Goal: Task Accomplishment & Management: Manage account settings

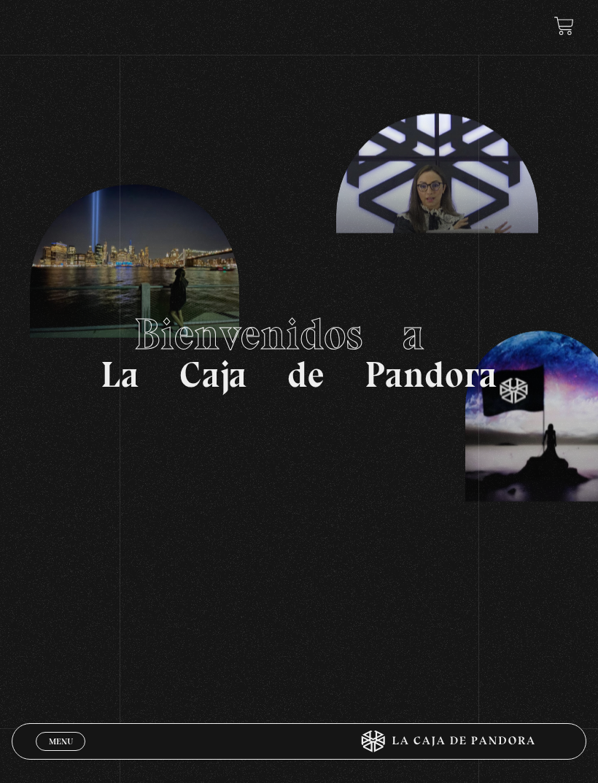
click at [61, 741] on span "Menu" at bounding box center [61, 741] width 24 height 9
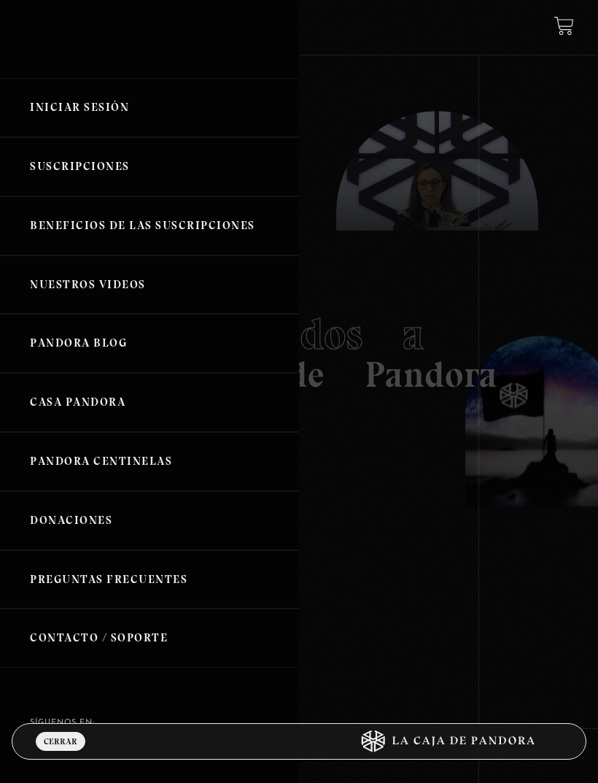
click at [97, 115] on link "Iniciar Sesión" at bounding box center [149, 107] width 299 height 59
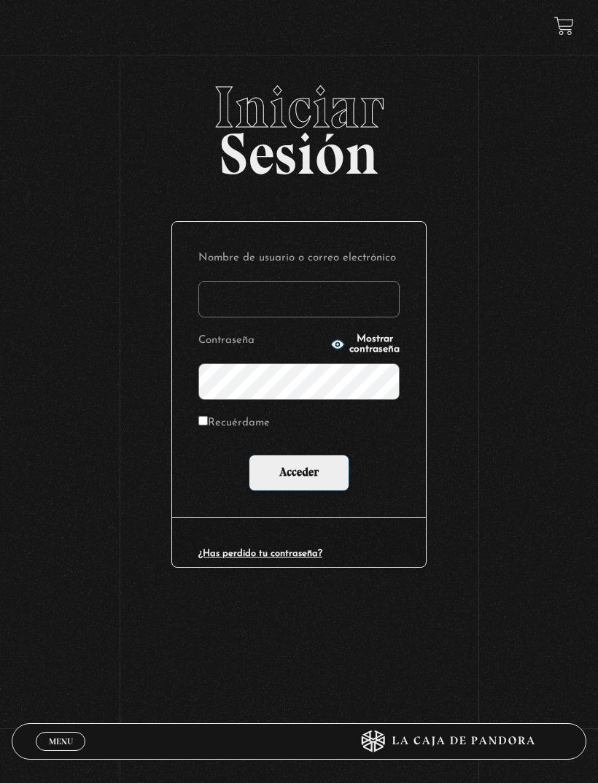
type input "[EMAIL_ADDRESS][DOMAIN_NAME]"
click at [299, 475] on input "Acceder" at bounding box center [299, 473] width 101 height 36
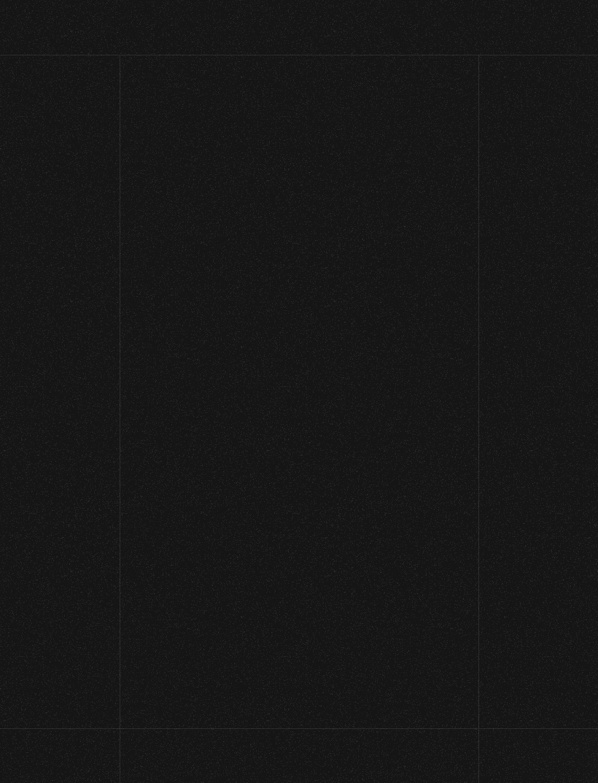
click at [308, 393] on input "[EMAIL_ADDRESS][DOMAIN_NAME]" at bounding box center [299, 392] width 201 height 36
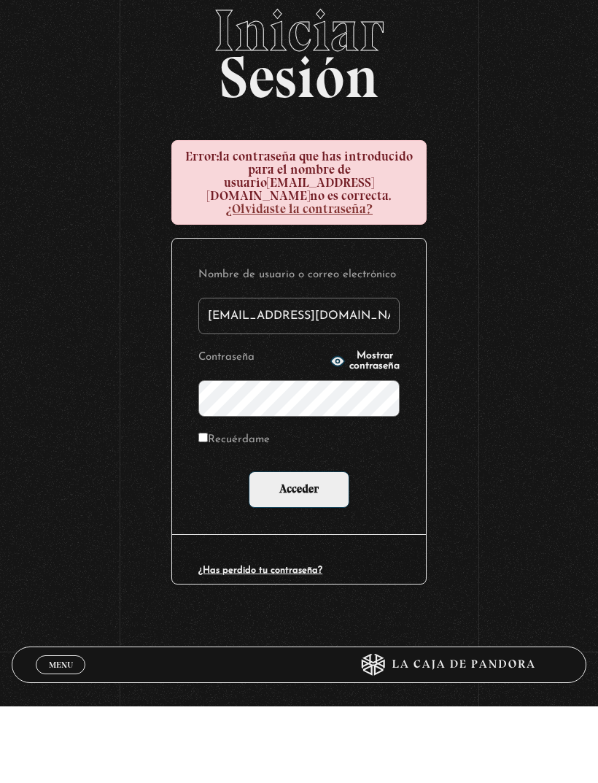
click at [303, 548] on input "Acceder" at bounding box center [299, 566] width 101 height 36
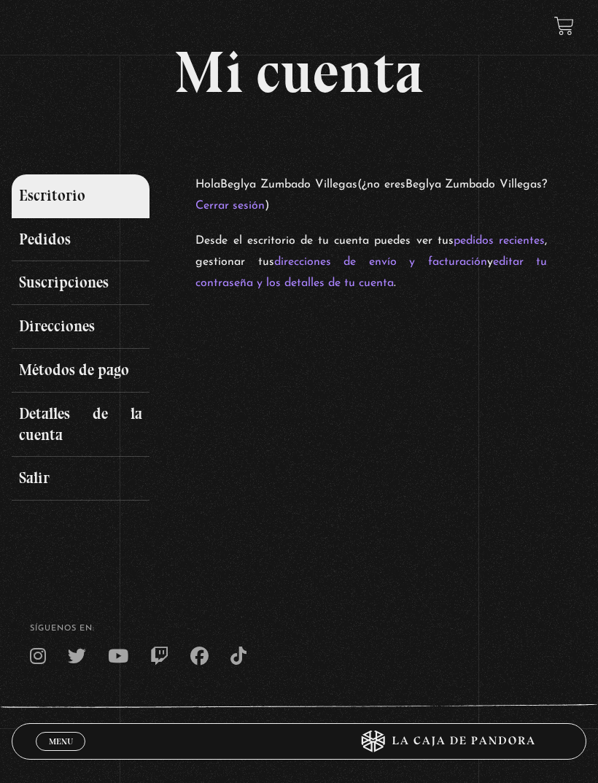
scroll to position [19, 0]
click at [50, 247] on link "Pedidos" at bounding box center [81, 241] width 138 height 44
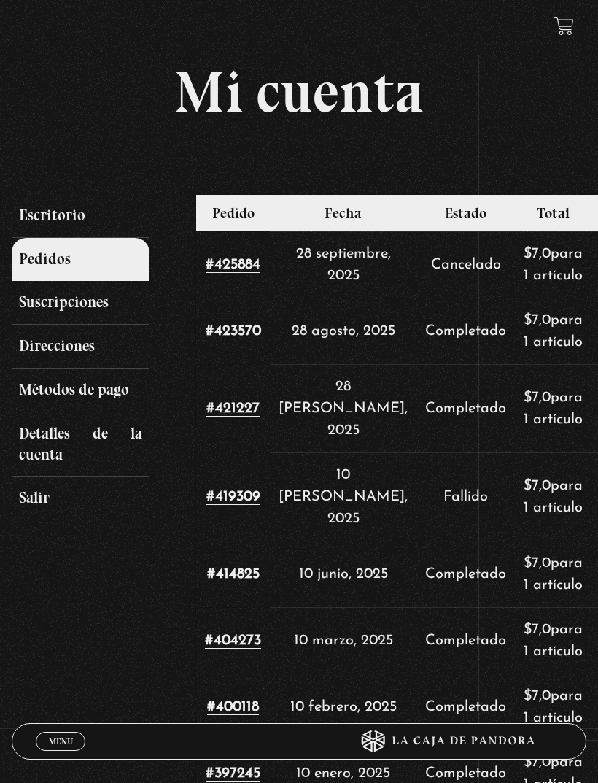
click at [64, 740] on span "Menu" at bounding box center [61, 741] width 24 height 9
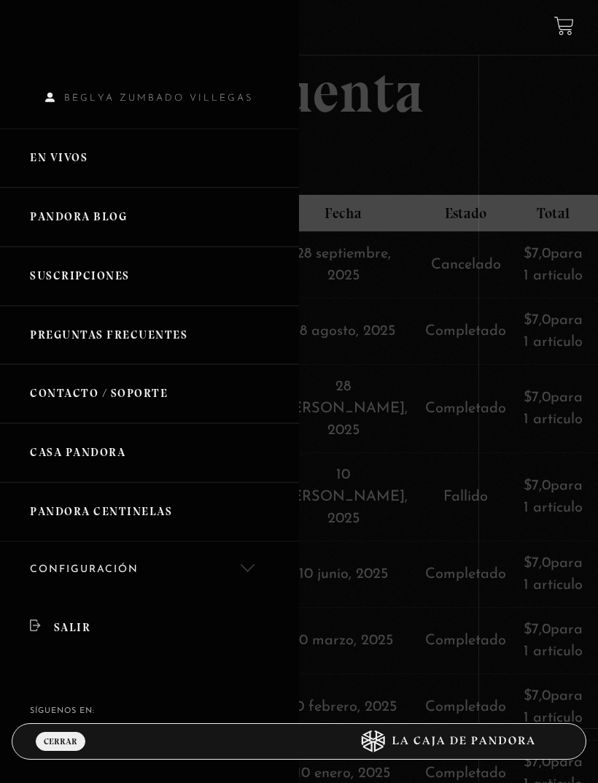
click at [79, 625] on link "Salir" at bounding box center [149, 628] width 299 height 58
